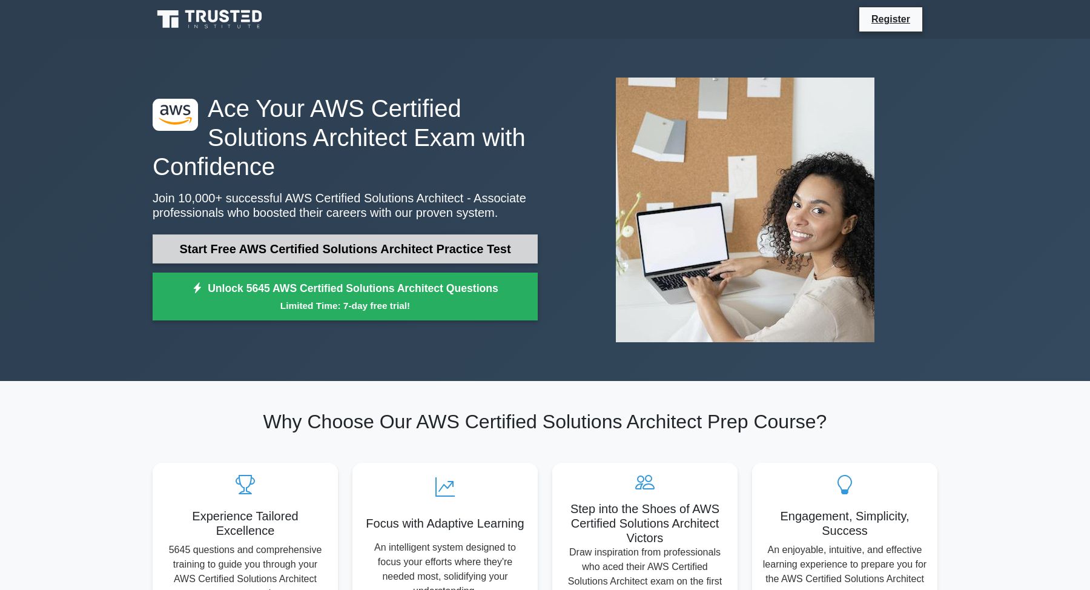
click at [259, 252] on link "Start Free AWS Certified Solutions Architect Practice Test" at bounding box center [345, 248] width 385 height 29
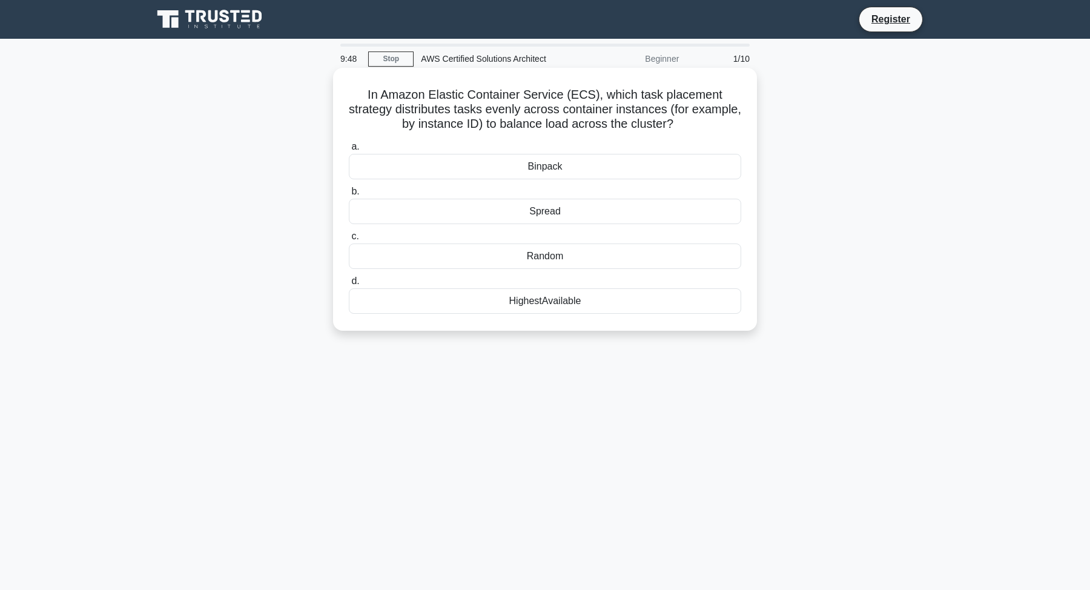
click at [527, 208] on div "Spread" at bounding box center [545, 211] width 392 height 25
click at [349, 196] on input "b. Spread" at bounding box center [349, 192] width 0 height 8
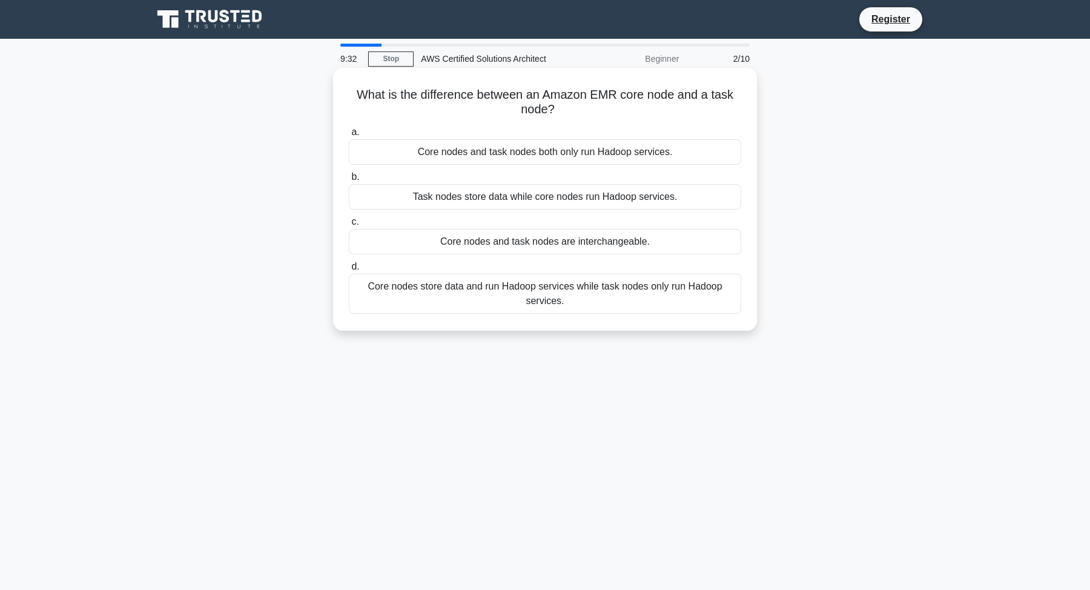
click at [550, 298] on div "Core nodes store data and run Hadoop services while task nodes only run Hadoop …" at bounding box center [545, 294] width 392 height 40
click at [349, 271] on input "d. Core nodes store data and run Hadoop services while task nodes only run Hado…" at bounding box center [349, 267] width 0 height 8
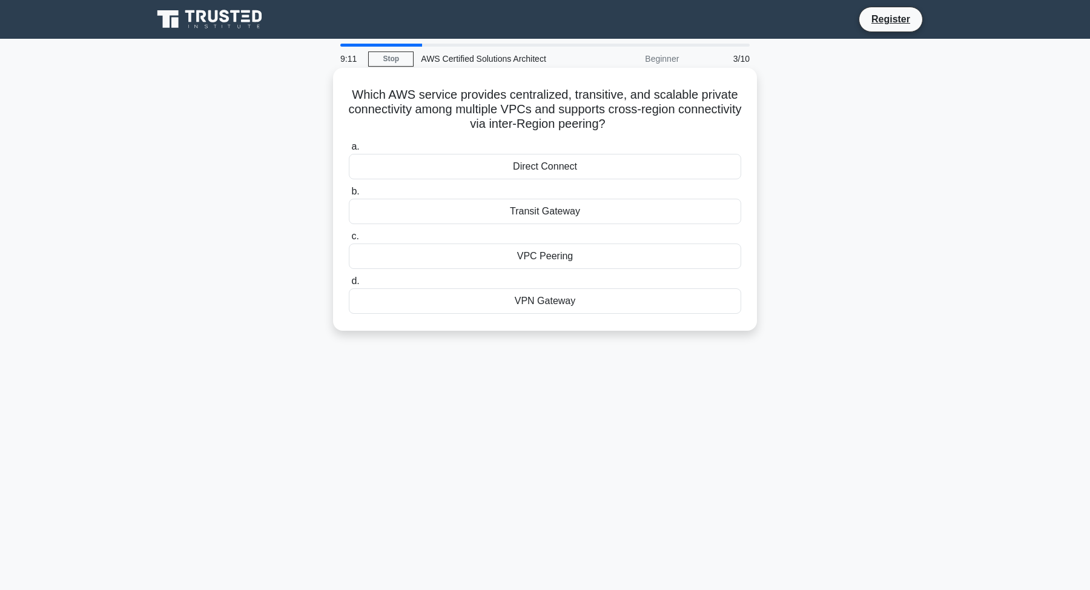
click at [527, 210] on div "Transit Gateway" at bounding box center [545, 211] width 392 height 25
click at [349, 196] on input "b. Transit Gateway" at bounding box center [349, 192] width 0 height 8
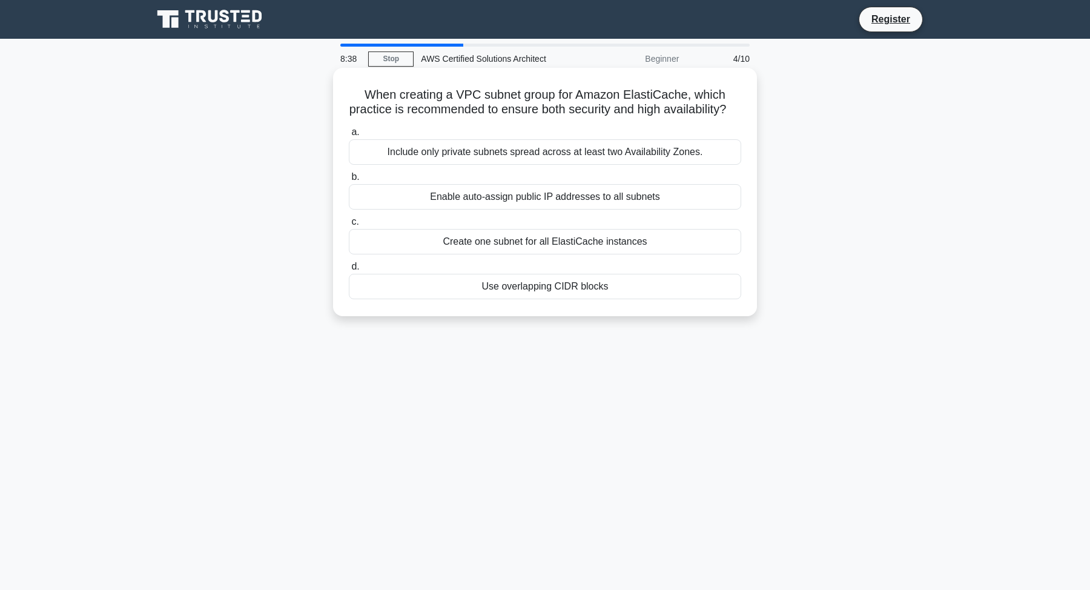
click at [472, 149] on div "Include only private subnets spread across at least two Availability Zones." at bounding box center [545, 151] width 392 height 25
click at [349, 136] on input "a. Include only private subnets spread across at least two Availability Zones." at bounding box center [349, 132] width 0 height 8
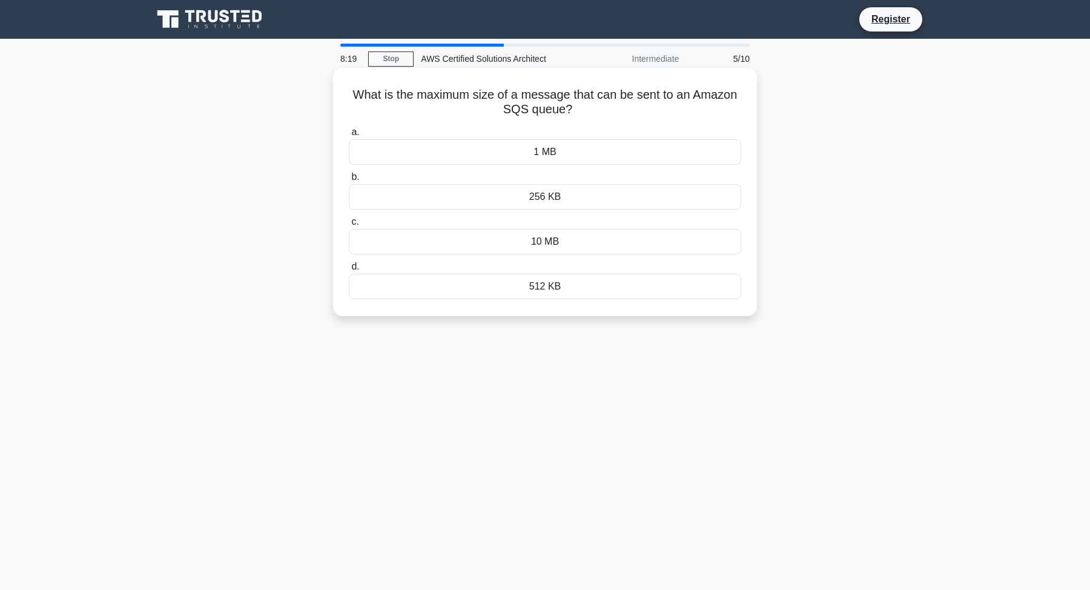
click at [539, 246] on div "10 MB" at bounding box center [545, 241] width 392 height 25
click at [349, 226] on input "c. 10 MB" at bounding box center [349, 222] width 0 height 8
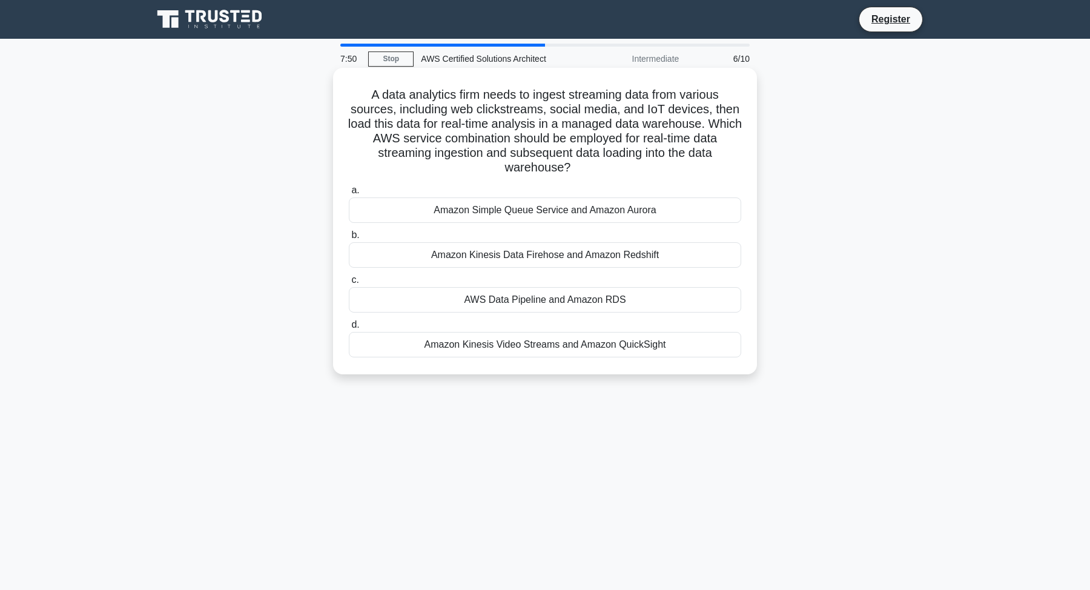
click at [512, 258] on div "Amazon Kinesis Data Firehose and Amazon Redshift" at bounding box center [545, 254] width 392 height 25
click at [349, 239] on input "b. Amazon Kinesis Data Firehose and Amazon Redshift" at bounding box center [349, 235] width 0 height 8
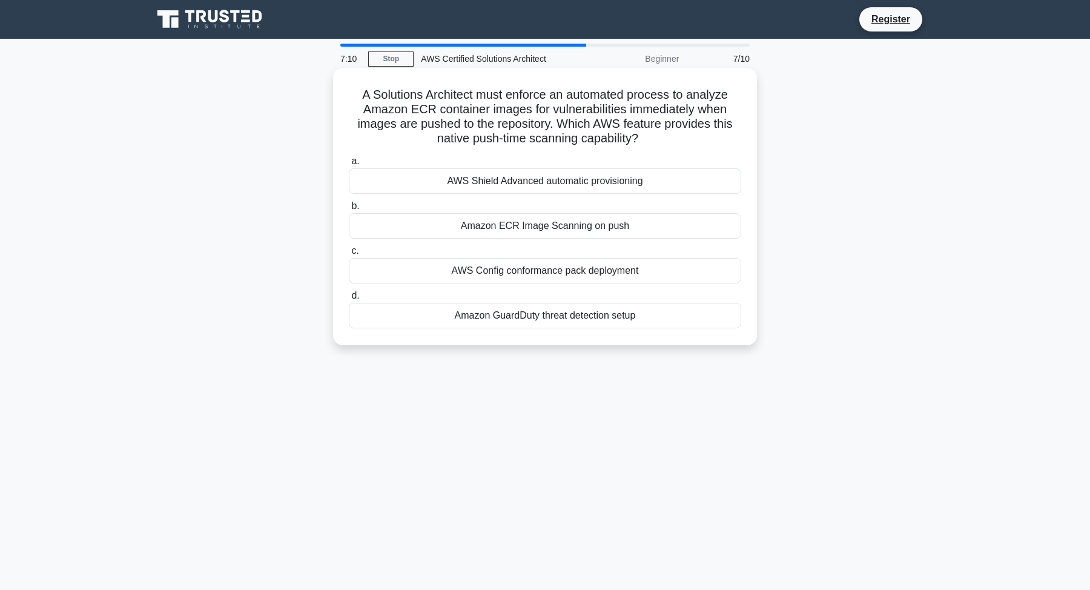
click at [493, 223] on div "Amazon ECR Image Scanning on push" at bounding box center [545, 225] width 392 height 25
click at [349, 210] on input "b. Amazon ECR Image Scanning on push" at bounding box center [349, 206] width 0 height 8
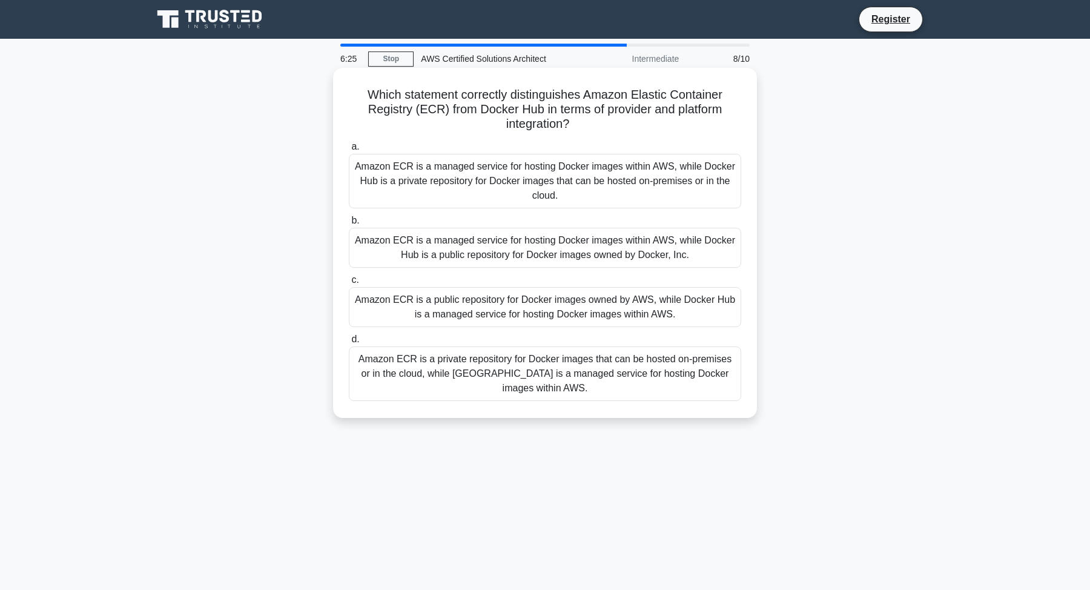
click at [515, 257] on div "Amazon ECR is a managed service for hosting Docker images within AWS, while Doc…" at bounding box center [545, 248] width 392 height 40
click at [349, 225] on input "b. Amazon ECR is a managed service for hosting Docker images within AWS, while …" at bounding box center [349, 221] width 0 height 8
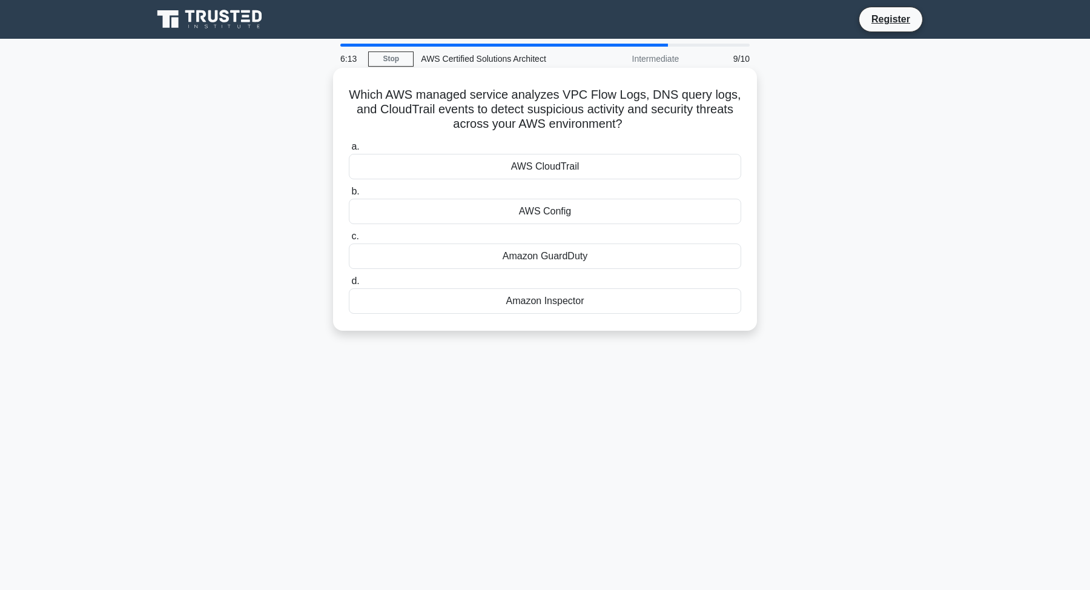
click at [545, 257] on div "Amazon GuardDuty" at bounding box center [545, 255] width 392 height 25
click at [349, 240] on input "c. Amazon GuardDuty" at bounding box center [349, 236] width 0 height 8
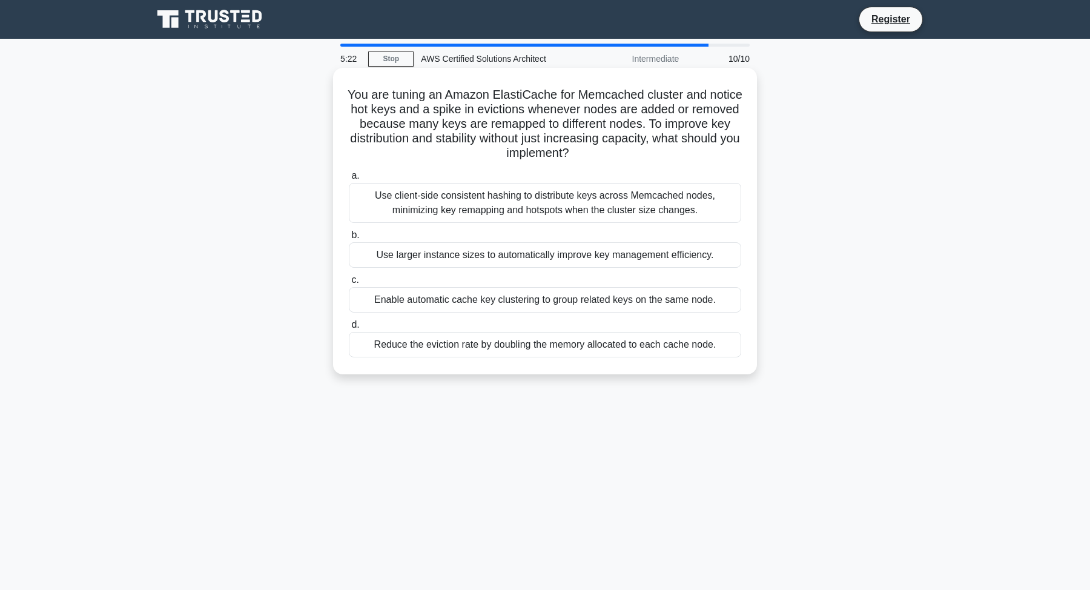
click at [480, 303] on div "Enable automatic cache key clustering to group related keys on the same node." at bounding box center [545, 299] width 392 height 25
click at [349, 284] on input "c. Enable automatic cache key clustering to group related keys on the same node." at bounding box center [349, 280] width 0 height 8
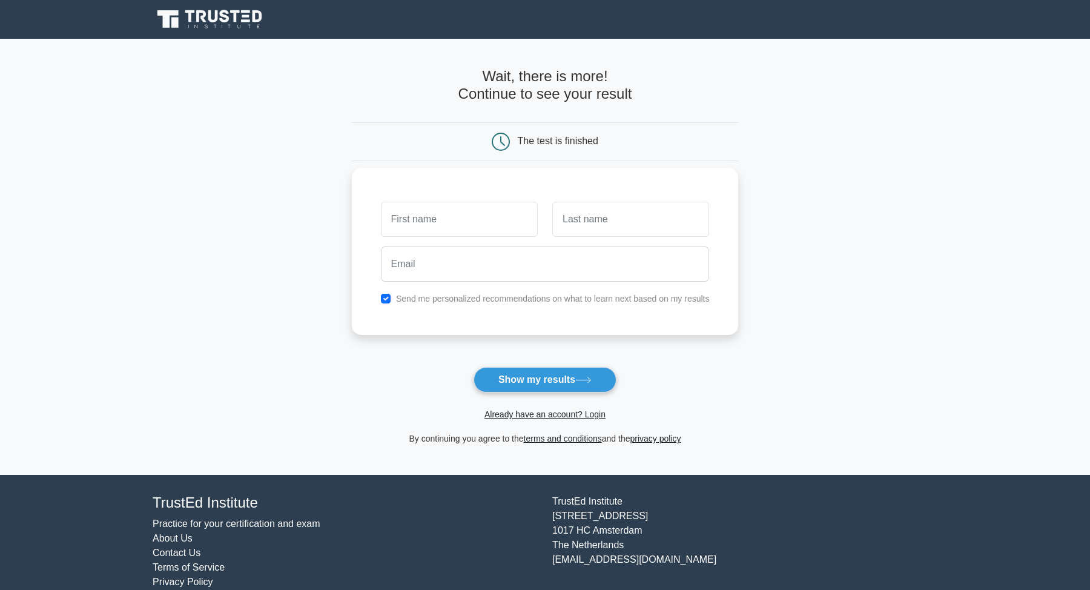
click at [481, 222] on input "text" at bounding box center [459, 219] width 157 height 35
type input "bk"
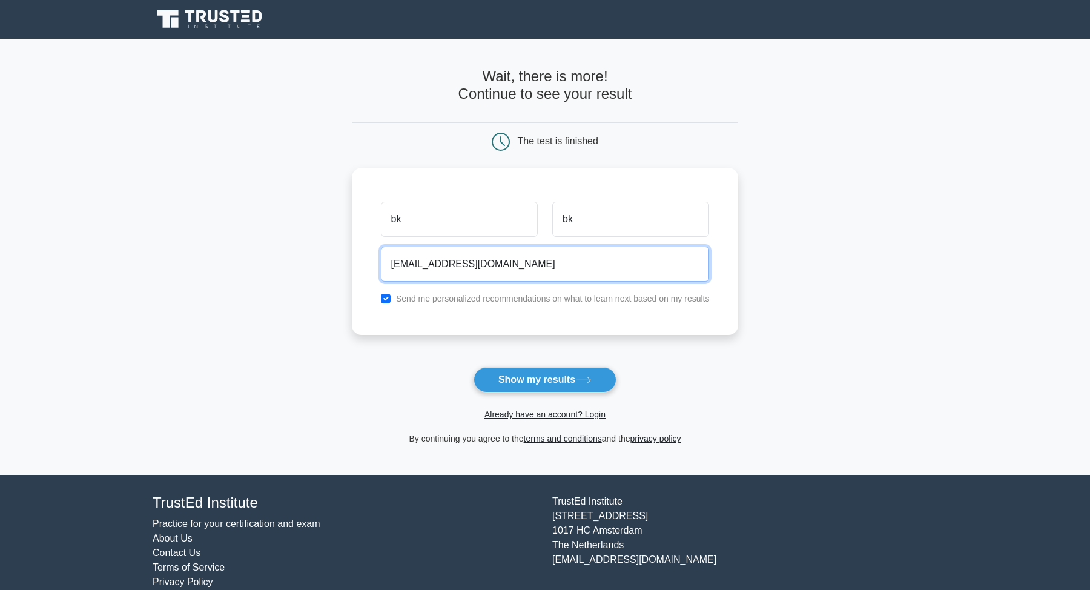
type input "[EMAIL_ADDRESS][DOMAIN_NAME]"
click at [544, 379] on button "Show my results" at bounding box center [544, 379] width 143 height 25
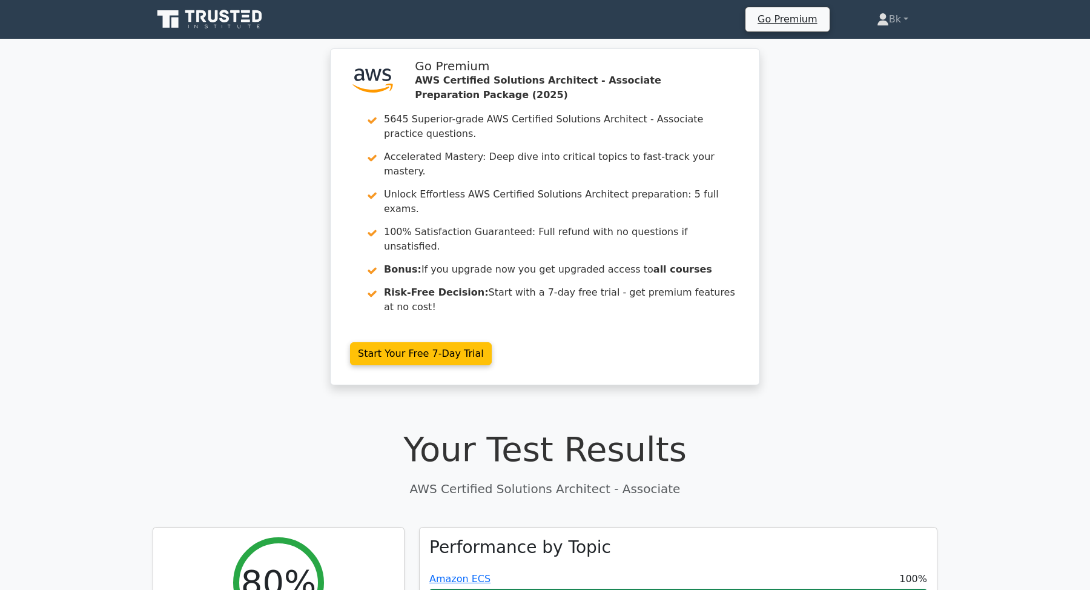
click at [137, 200] on div ".st0{fill:#252F3E;} .st1{fill-rule:evenodd;clip-rule:evenodd;fill:#FF9900;} Go …" at bounding box center [545, 223] width 1090 height 351
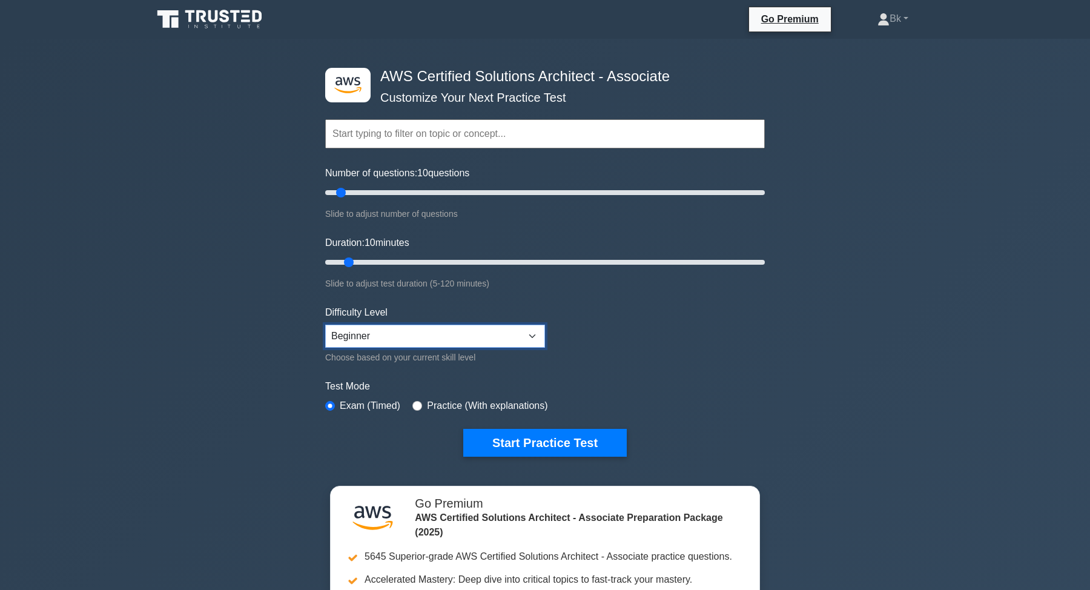
select select "expert"
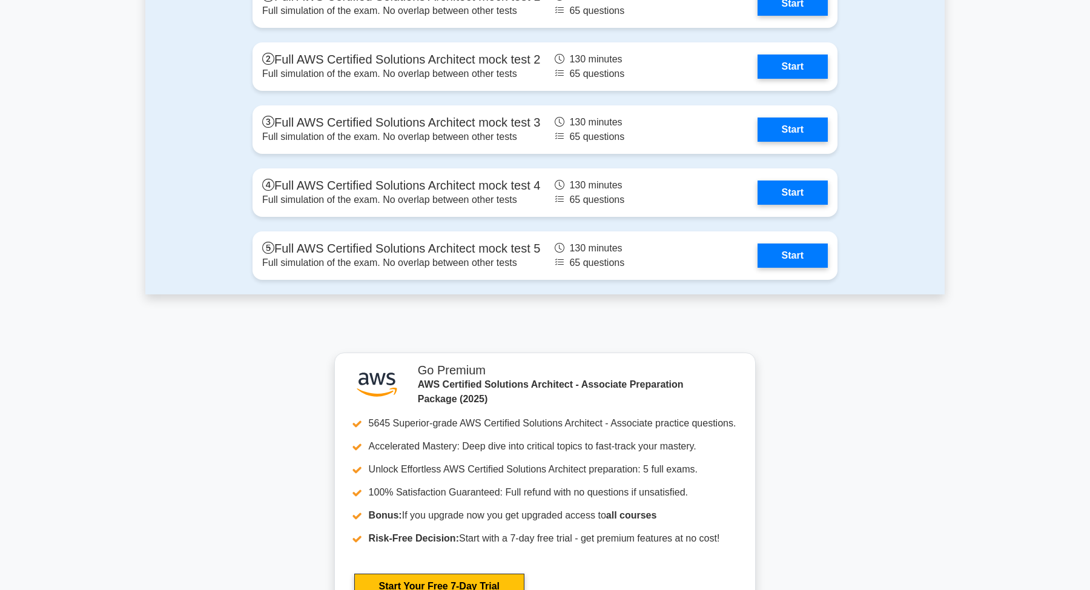
scroll to position [3295, 0]
